Goal: Task Accomplishment & Management: Manage account settings

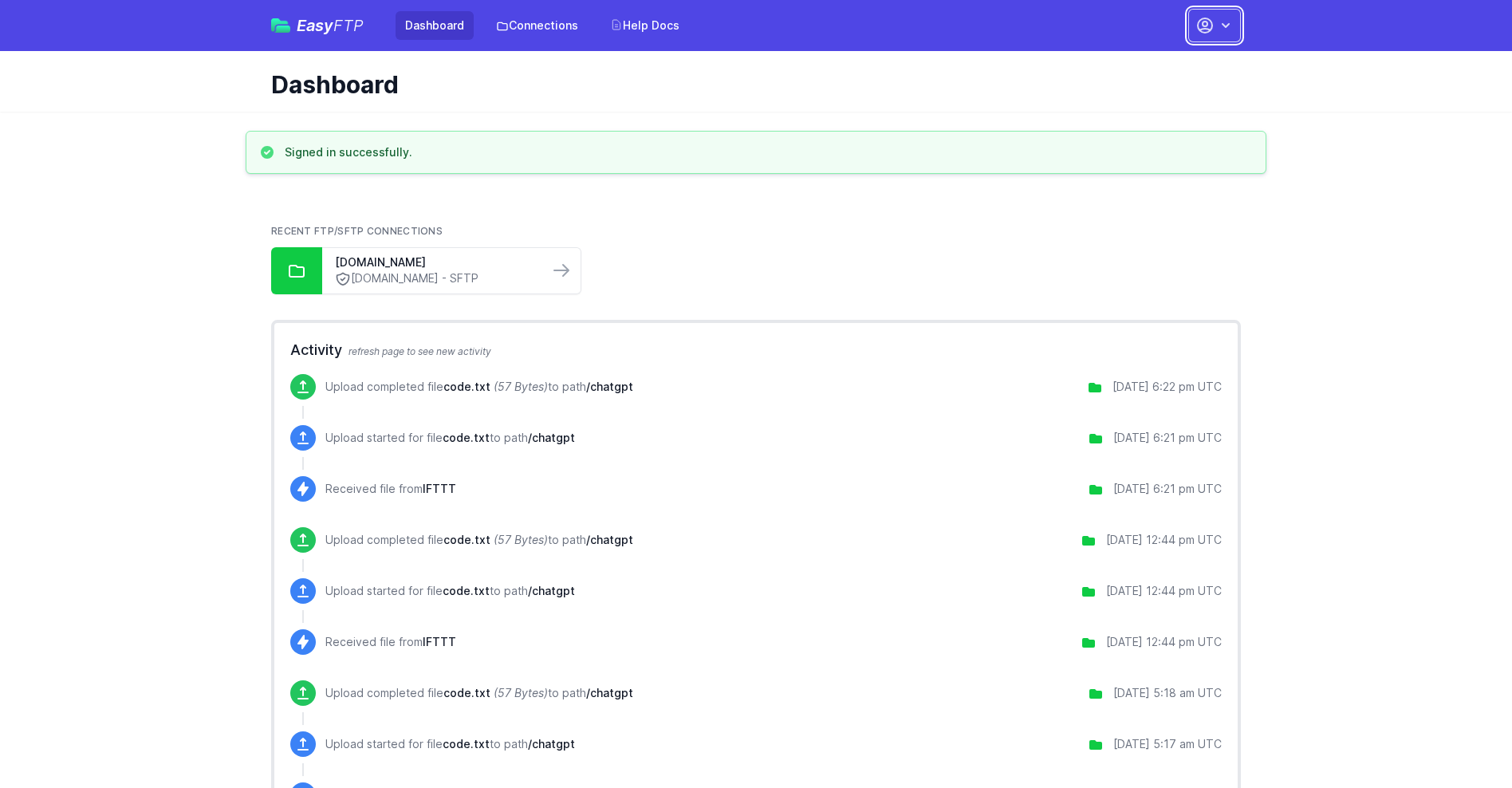
click at [1214, 25] on button "button" at bounding box center [1214, 25] width 53 height 33
click at [1164, 66] on link "Account Settings" at bounding box center [1164, 66] width 153 height 29
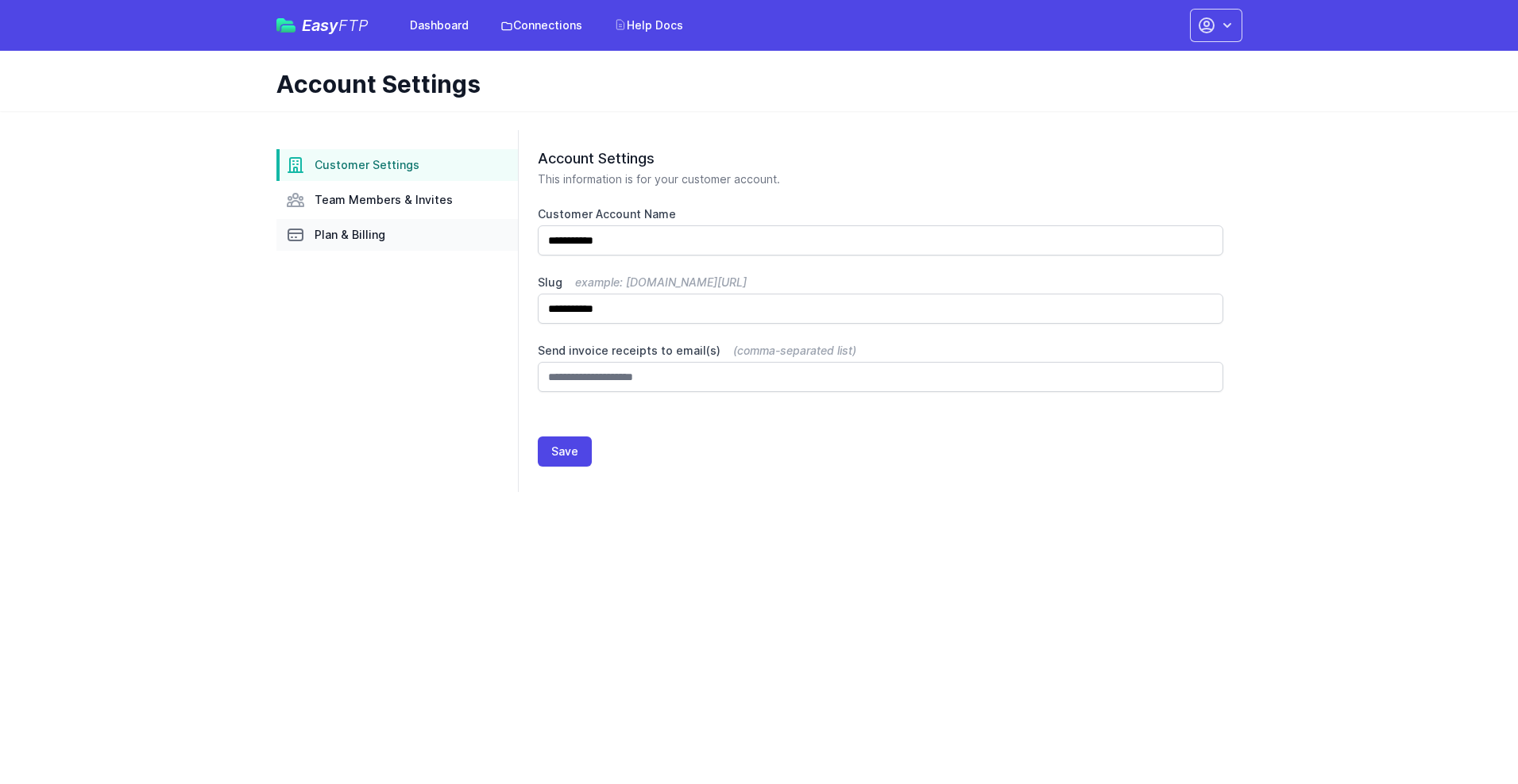
click at [397, 235] on link "Plan & Billing" at bounding box center [397, 235] width 242 height 31
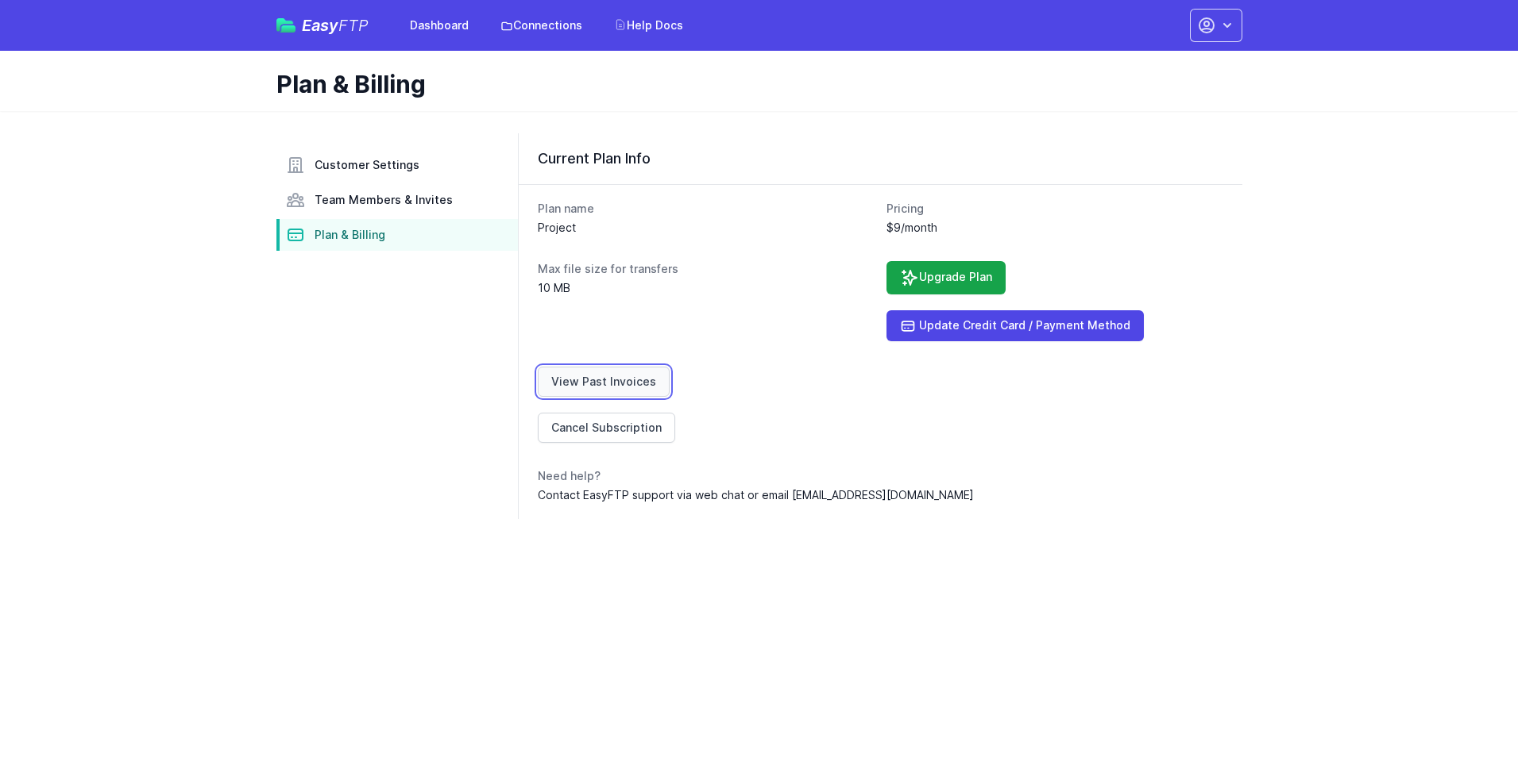
click at [600, 382] on link "View Past Invoices" at bounding box center [604, 381] width 132 height 31
